Goal: Subscribe to service/newsletter

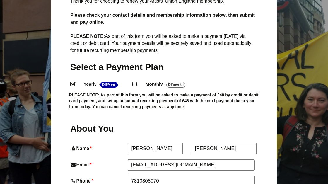
scroll to position [138, 0]
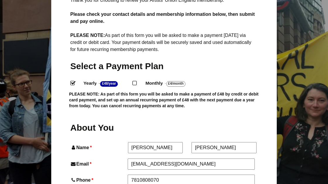
drag, startPoint x: 135, startPoint y: 57, endPoint x: 135, endPoint y: 53, distance: 4.1
click at [135, 81] on input "Monthly - £4/Month ." at bounding box center [134, 83] width 4 height 4
radio input "true"
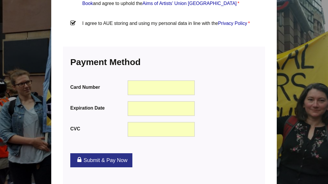
scroll to position [732, 0]
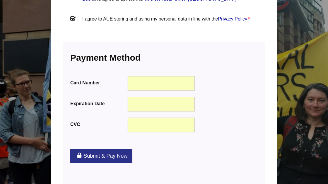
click at [106, 149] on link "Submit & Pay Now" at bounding box center [101, 156] width 62 height 14
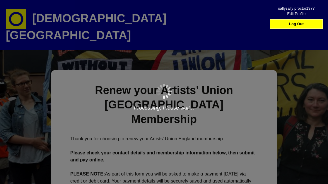
scroll to position [361, 0]
